Goal: Task Accomplishment & Management: Complete application form

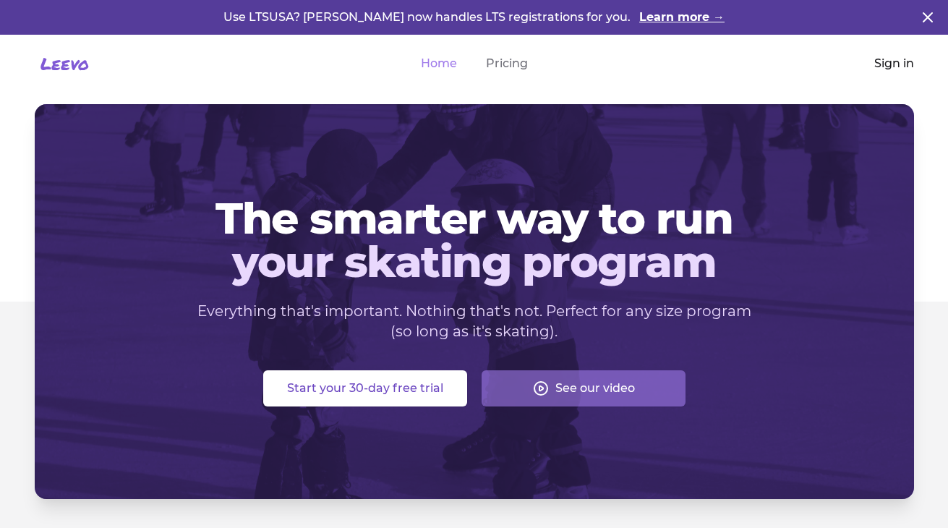
click at [887, 61] on link "Sign in" at bounding box center [894, 63] width 40 height 17
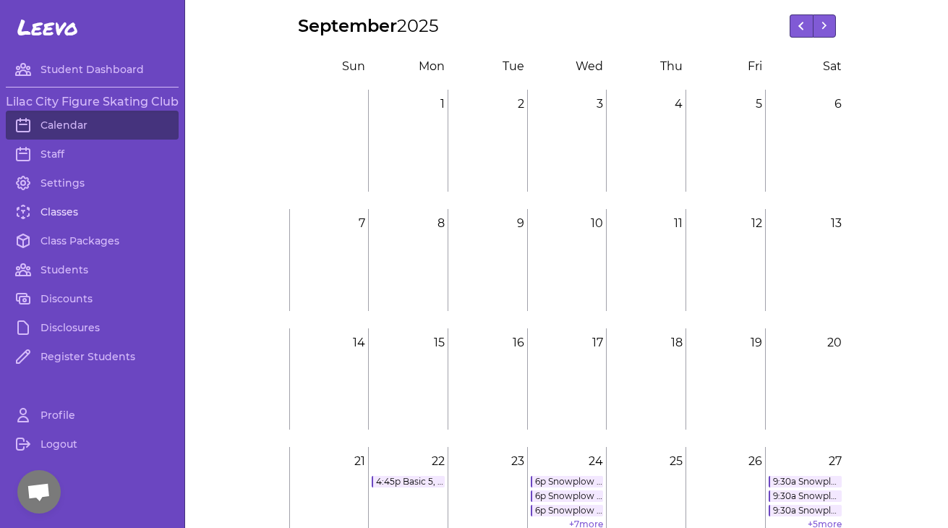
click at [53, 215] on link "Classes" at bounding box center [92, 211] width 173 height 29
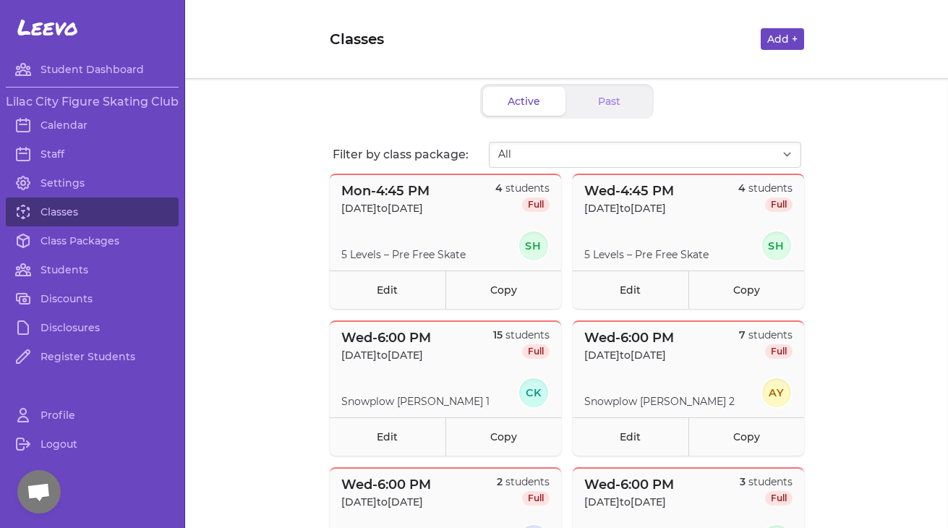
click at [767, 42] on button "Add +" at bounding box center [782, 39] width 43 height 22
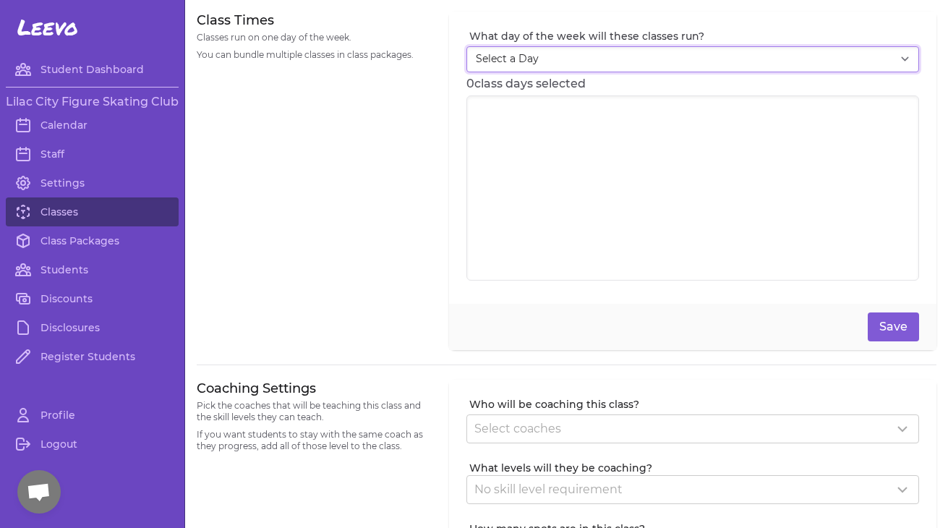
select select "6"
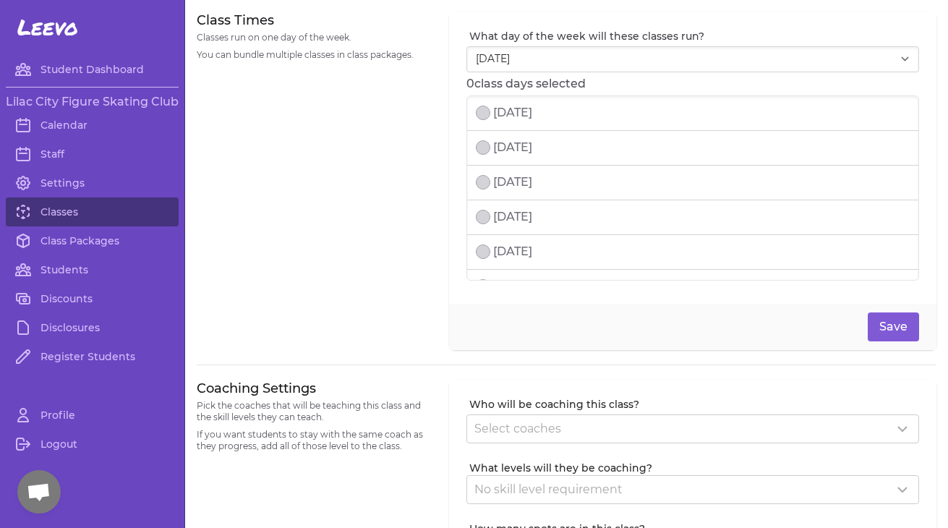
click at [485, 112] on button "select date" at bounding box center [483, 113] width 14 height 14
click at [482, 151] on button "select date" at bounding box center [483, 147] width 14 height 14
click at [484, 190] on div "[DATE]" at bounding box center [504, 182] width 56 height 17
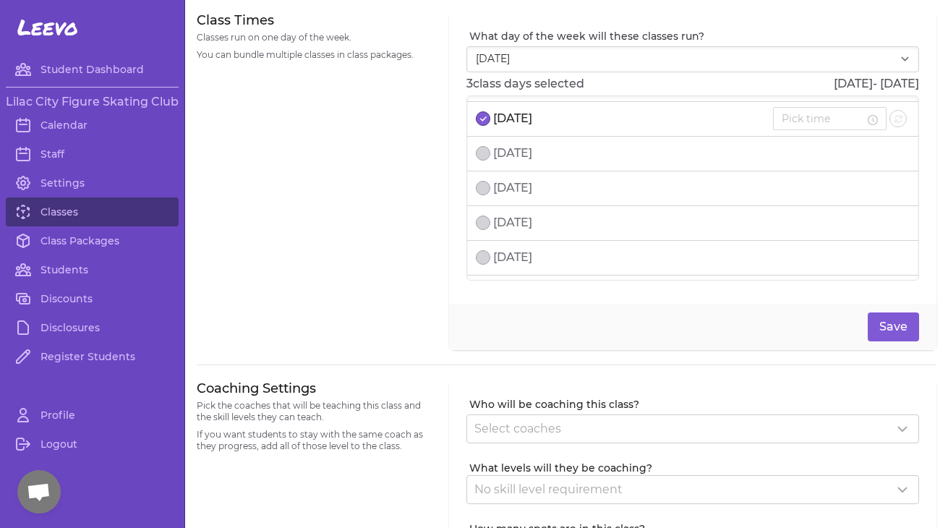
scroll to position [65, 0]
click at [484, 190] on button "select date" at bounding box center [483, 186] width 14 height 14
click at [484, 225] on button "select date" at bounding box center [483, 221] width 14 height 14
click at [485, 260] on button "select date" at bounding box center [483, 256] width 14 height 14
click at [480, 244] on li "[DATE]" at bounding box center [692, 256] width 451 height 35
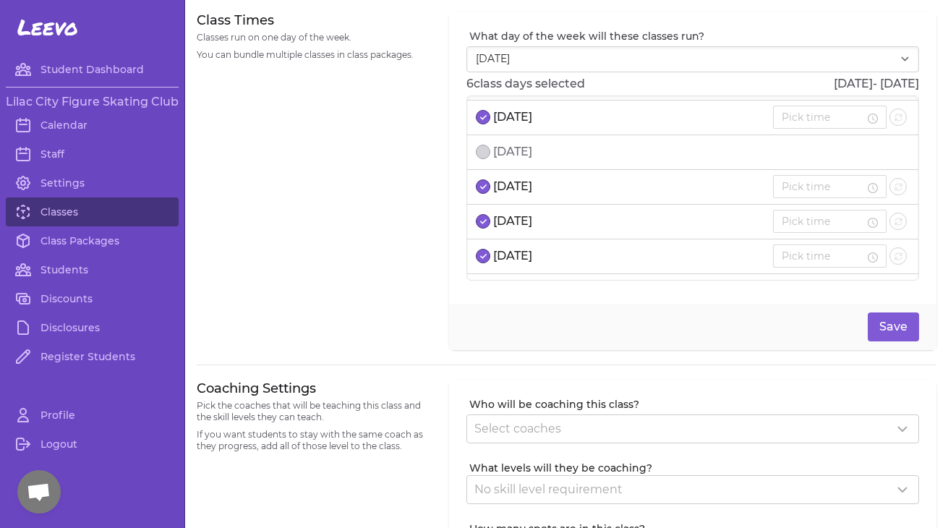
click at [482, 256] on icon "select date" at bounding box center [483, 256] width 7 height 6
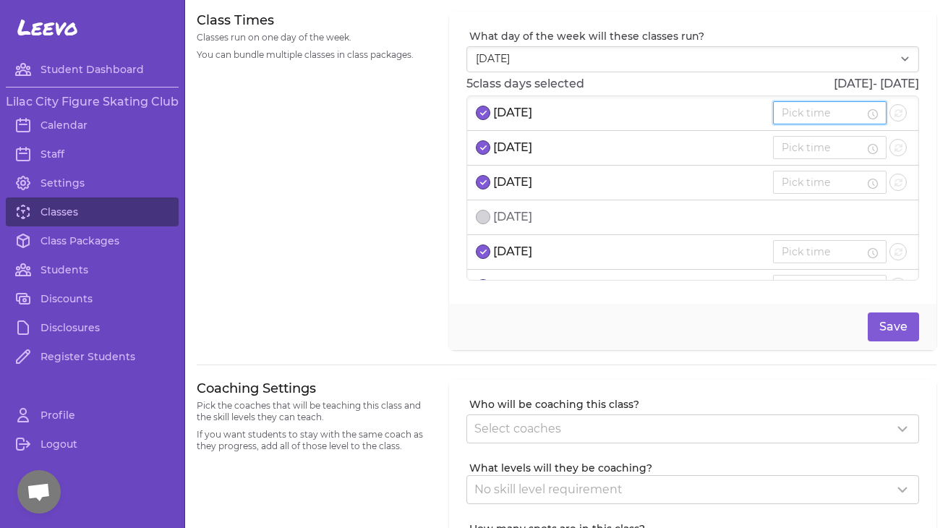
click at [840, 113] on input at bounding box center [823, 113] width 83 height 16
click at [790, 261] on div "09" at bounding box center [792, 262] width 41 height 20
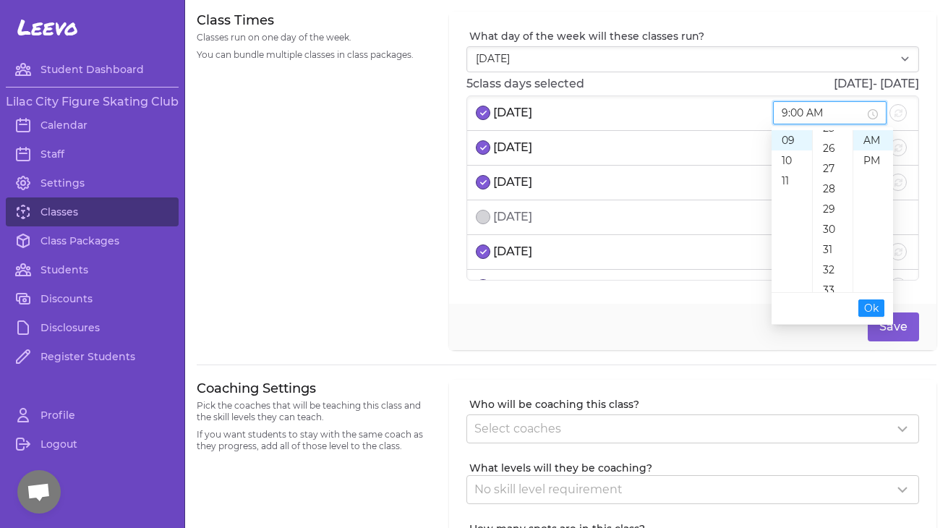
scroll to position [561, 0]
click at [825, 192] on div "30" at bounding box center [833, 187] width 40 height 20
type input "9:30 AM"
click at [869, 305] on span "Ok" at bounding box center [871, 308] width 14 height 16
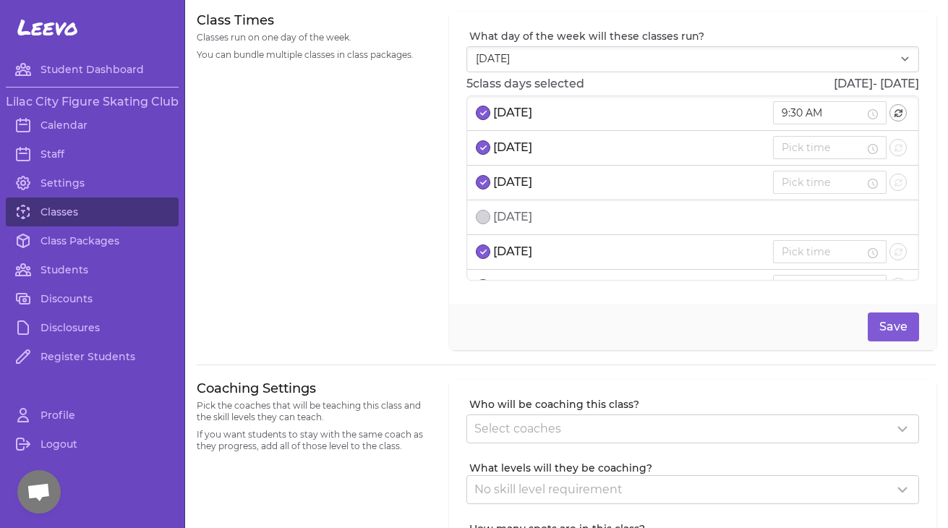
click at [899, 114] on icon "button" at bounding box center [899, 113] width 8 height 8
type input "9:30 AM"
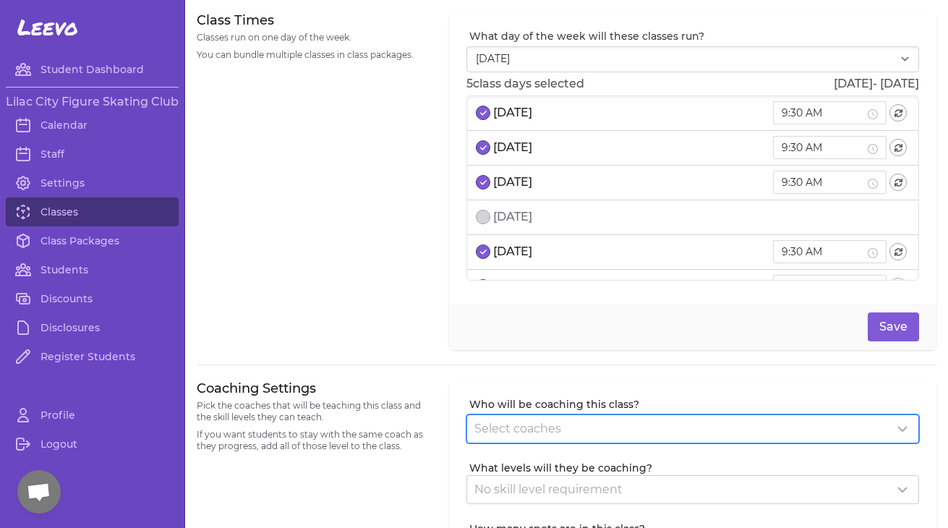
click at [569, 428] on div "Select coaches" at bounding box center [684, 428] width 420 height 17
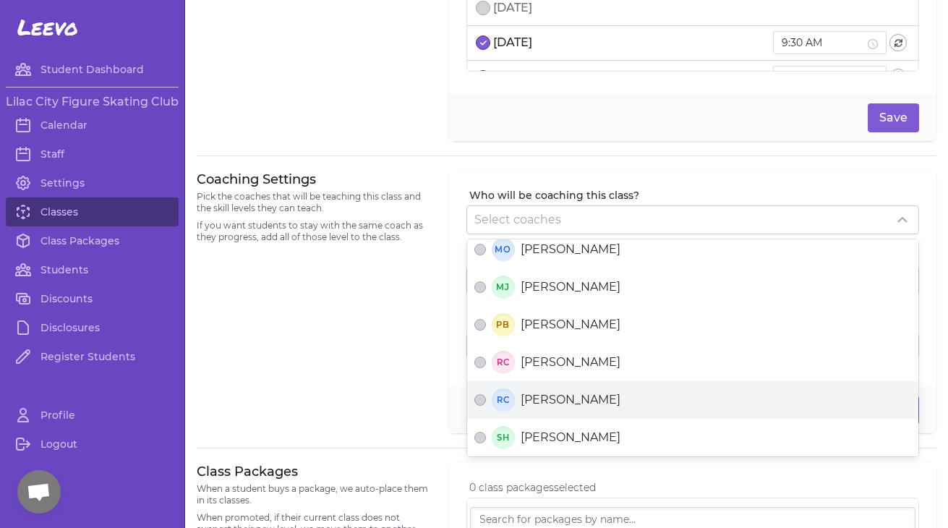
scroll to position [223, 0]
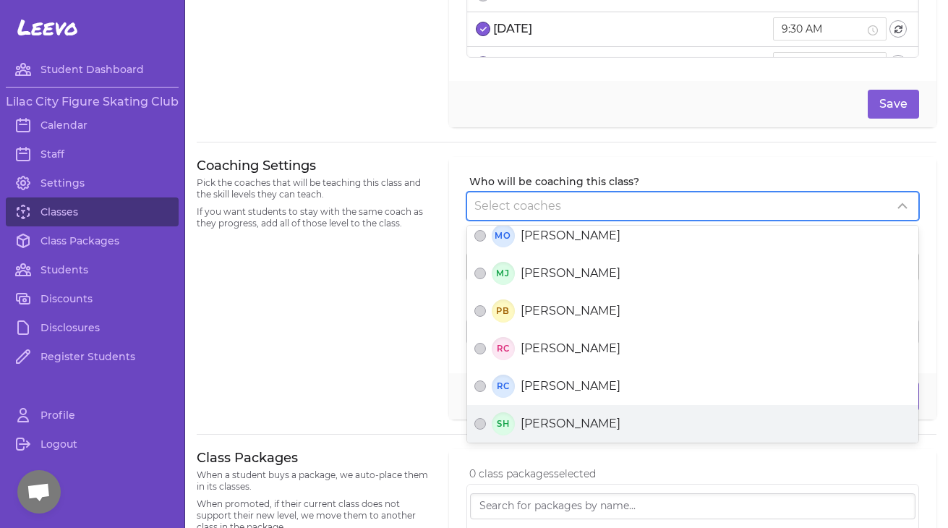
click at [543, 421] on span "[PERSON_NAME]" at bounding box center [571, 423] width 100 height 17
click at [486, 421] on button "SH [PERSON_NAME]" at bounding box center [480, 424] width 12 height 12
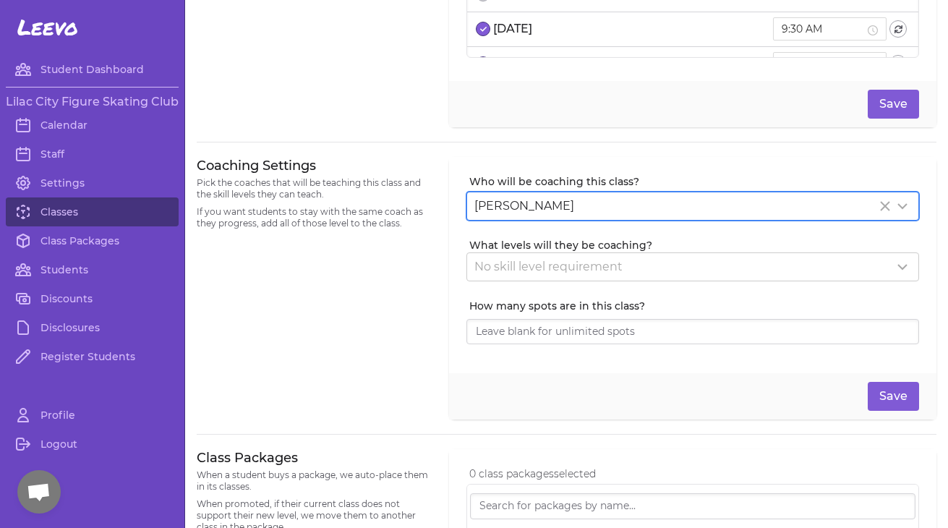
click at [421, 301] on div "Coaching Settings Pick the coaches that will be teaching this class and the ski…" at bounding box center [314, 288] width 235 height 263
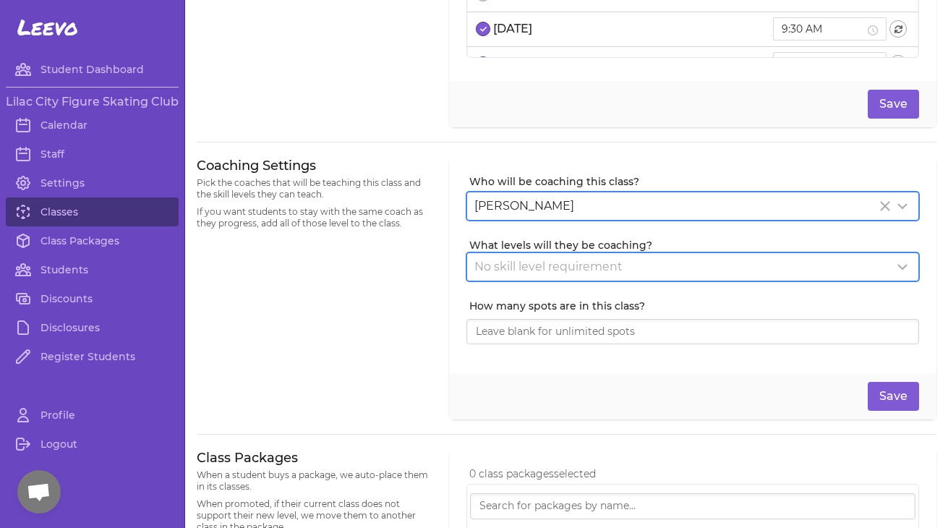
click at [542, 260] on span "No skill level requirement" at bounding box center [548, 267] width 148 height 14
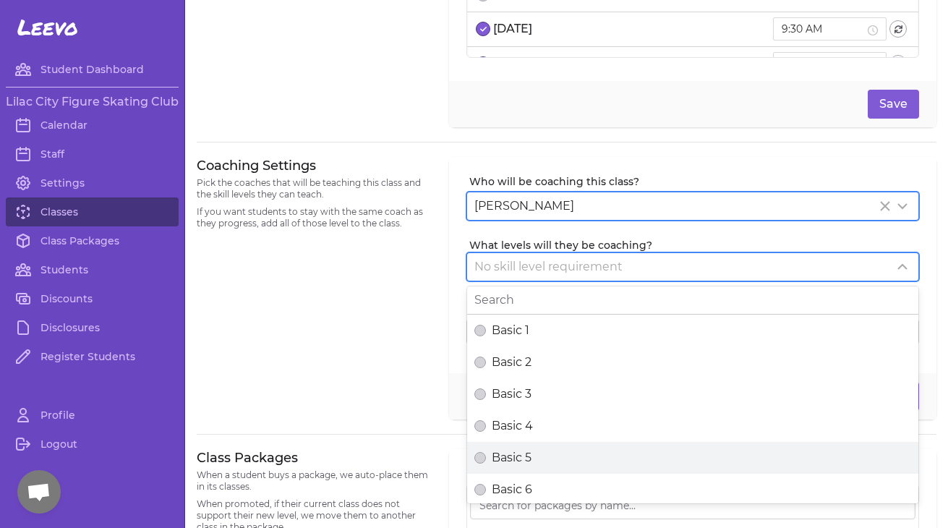
click at [514, 456] on span "Basic 5" at bounding box center [512, 457] width 40 height 17
click at [486, 456] on button "Basic 5" at bounding box center [480, 458] width 12 height 12
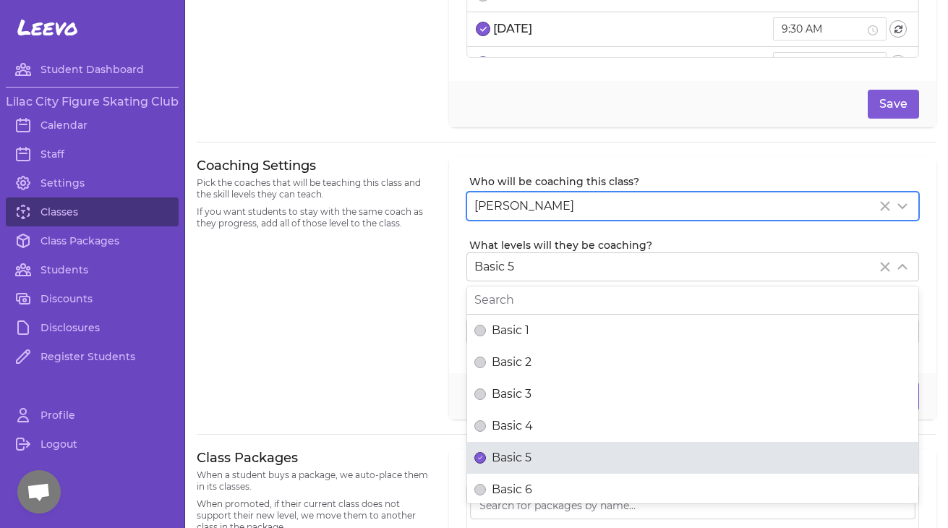
click at [438, 400] on div "Coaching Settings Pick the coaches that will be teaching this class and the ski…" at bounding box center [567, 288] width 740 height 263
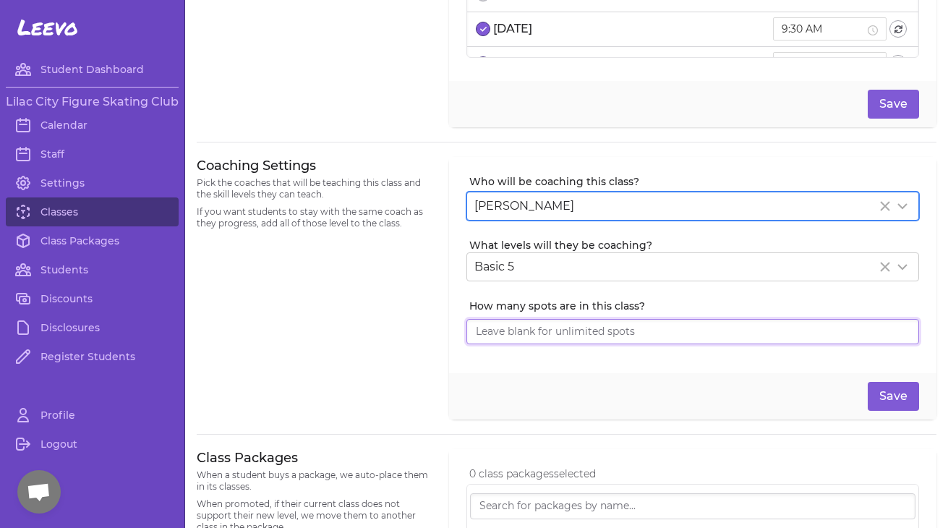
click at [550, 329] on input "How many spots are in this class?" at bounding box center [693, 332] width 453 height 26
type input "1"
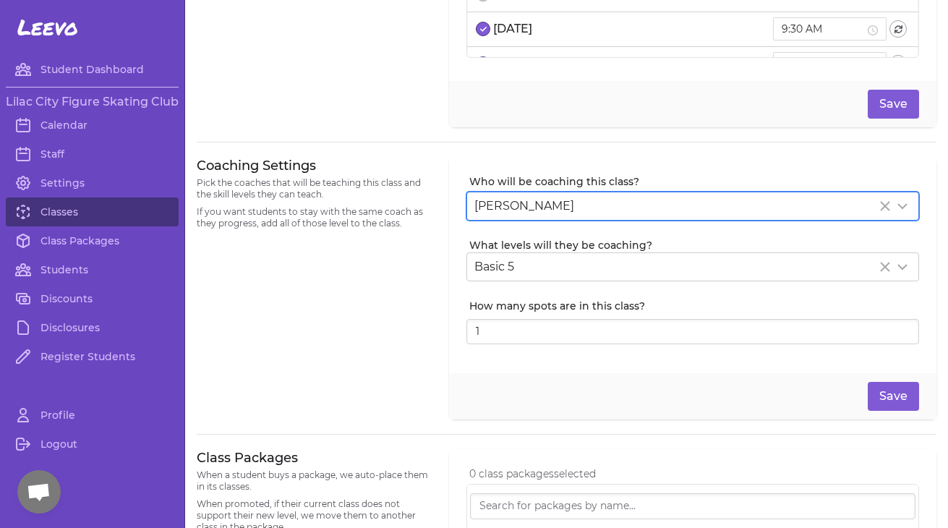
click at [386, 388] on div "Coaching Settings Pick the coaches that will be teaching this class and the ski…" at bounding box center [314, 288] width 235 height 263
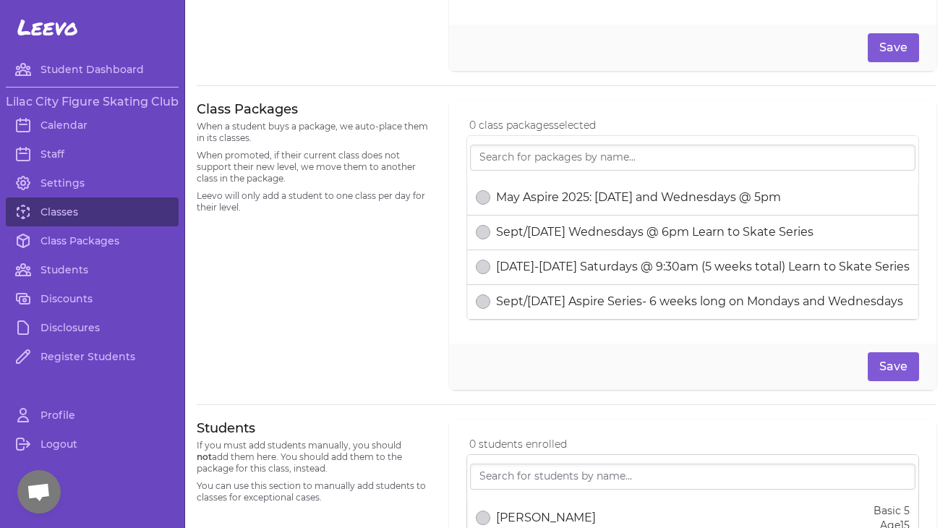
scroll to position [3962, 0]
click at [484, 269] on button "select date" at bounding box center [483, 267] width 14 height 14
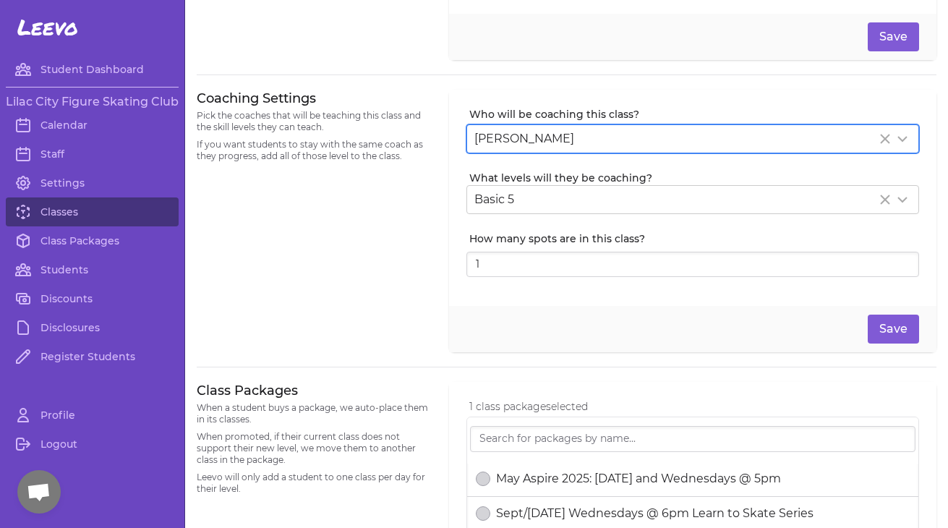
scroll to position [311, 0]
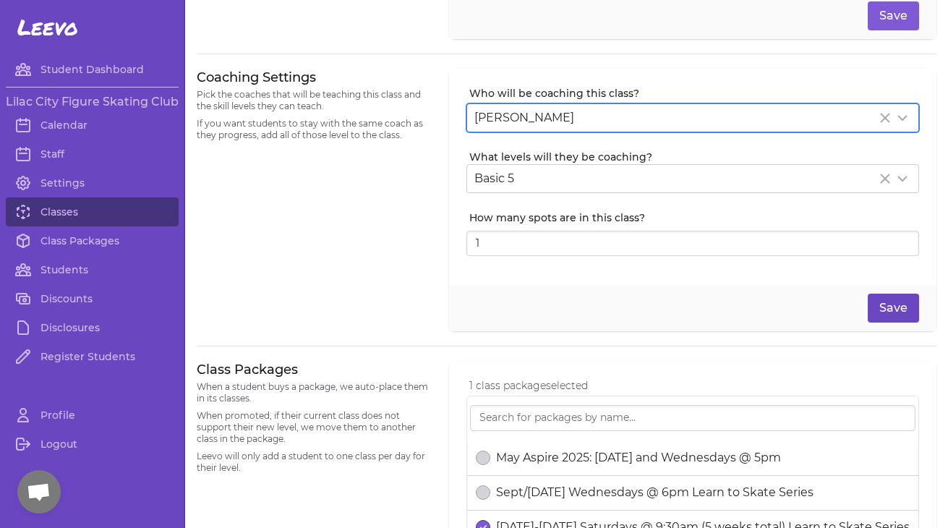
click at [895, 309] on button "Save" at bounding box center [893, 308] width 51 height 29
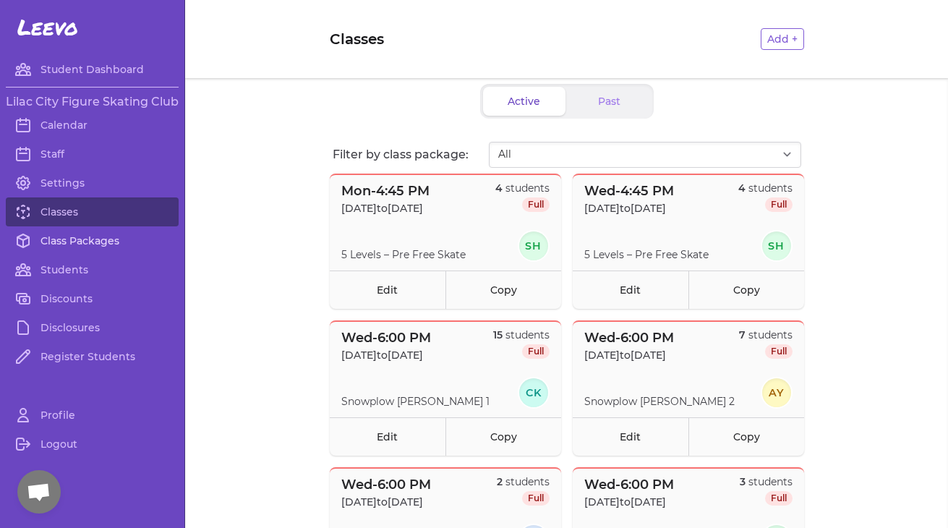
click at [86, 244] on link "Class Packages" at bounding box center [92, 240] width 173 height 29
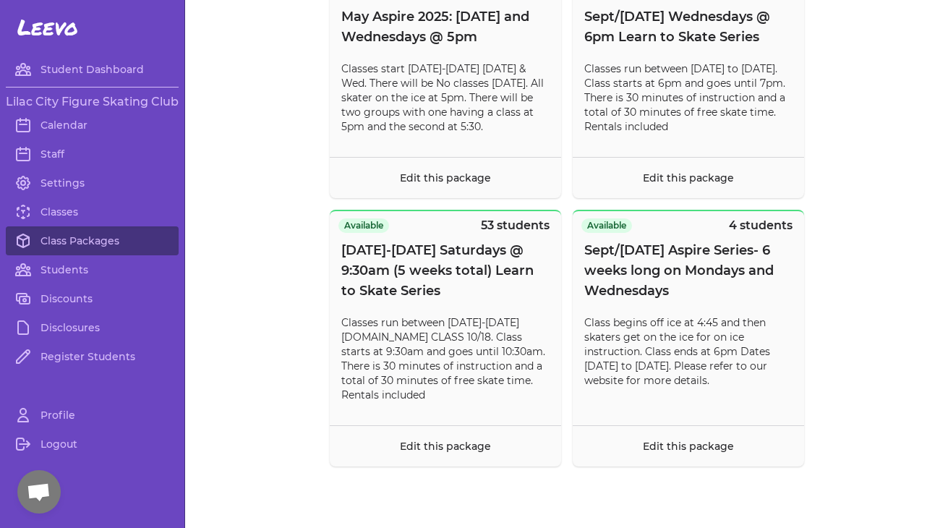
scroll to position [12387, 0]
